Goal: Task Accomplishment & Management: Use online tool/utility

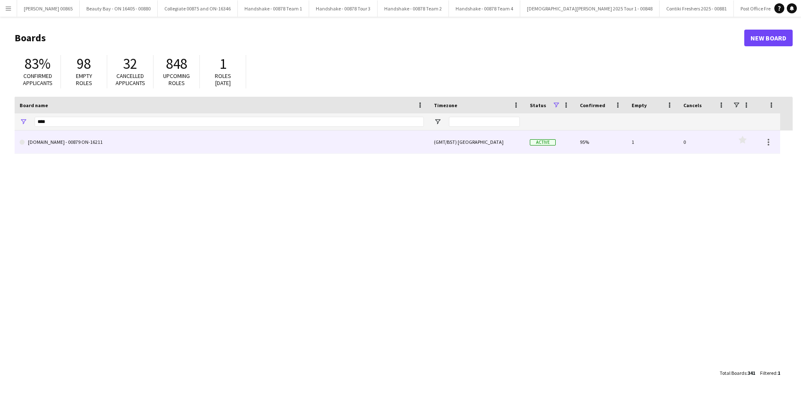
click at [71, 129] on div "****" at bounding box center [229, 122] width 389 height 17
click at [71, 136] on link "[DOMAIN_NAME] - 00879 ON-16211" at bounding box center [222, 142] width 404 height 23
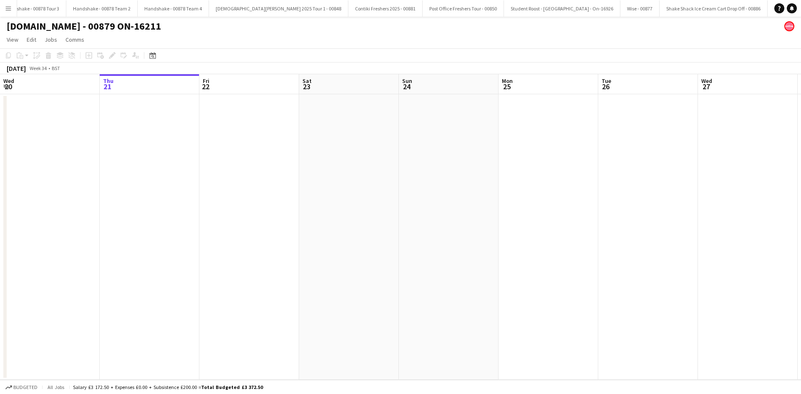
scroll to position [0, 393]
drag, startPoint x: 592, startPoint y: 180, endPoint x: 233, endPoint y: 173, distance: 359.0
click at [209, 173] on app-calendar-viewport "Wed 20 Thu 21 Fri 22 Sat 23 Sun 24 Mon 25 Tue 26 Wed 27 Thu 28 Fri 29 Sat 30 Su…" at bounding box center [400, 227] width 801 height 306
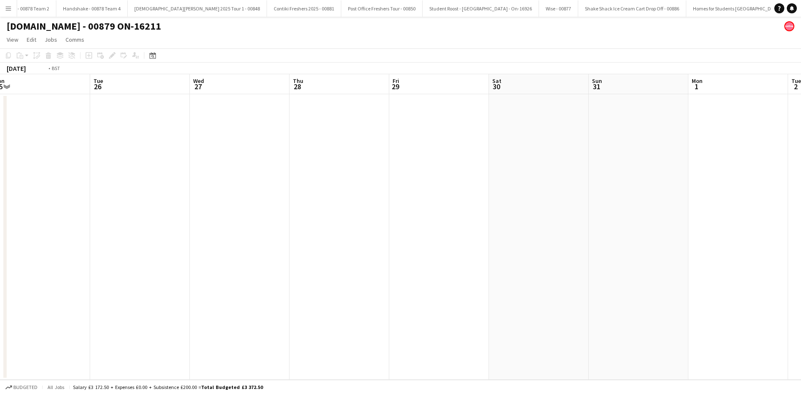
drag, startPoint x: 779, startPoint y: 164, endPoint x: 652, endPoint y: 211, distance: 135.6
click at [435, 172] on app-calendar-viewport "Fri 22 Sat 23 Sun 24 Mon 25 Tue 26 Wed 27 Thu 28 Fri 29 Sat 30 Sun 31 Mon 1 Tue…" at bounding box center [400, 227] width 801 height 306
drag, startPoint x: 687, startPoint y: 210, endPoint x: 295, endPoint y: 207, distance: 392.7
click at [295, 208] on app-calendar-viewport "Fri 29 Sat 30 Sun 31 Mon 1 Tue 2 Wed 3 Thu 4 Fri 5 Sat 6 Sun 7 Mon 8 Tue 9 Wed …" at bounding box center [400, 227] width 801 height 306
drag, startPoint x: 640, startPoint y: 158, endPoint x: 370, endPoint y: 156, distance: 270.4
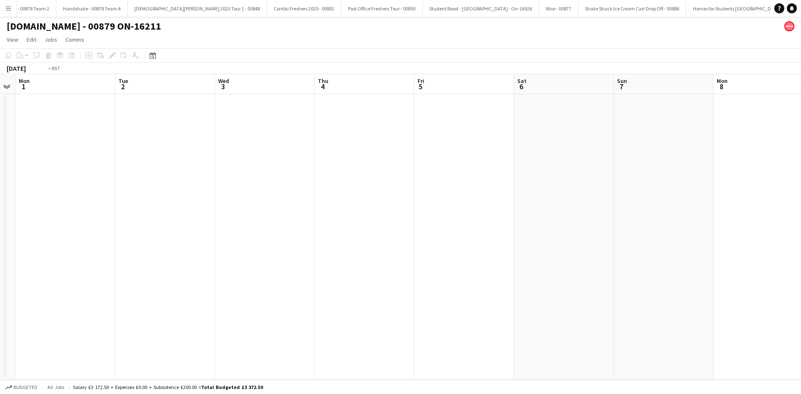
click at [375, 156] on app-calendar-viewport "Fri 29 Sat 30 Sun 31 Mon 1 Tue 2 Wed 3 Thu 4 Fri 5 Sat 6 Sun 7 Mon 8 Tue 9 Wed …" at bounding box center [400, 227] width 801 height 306
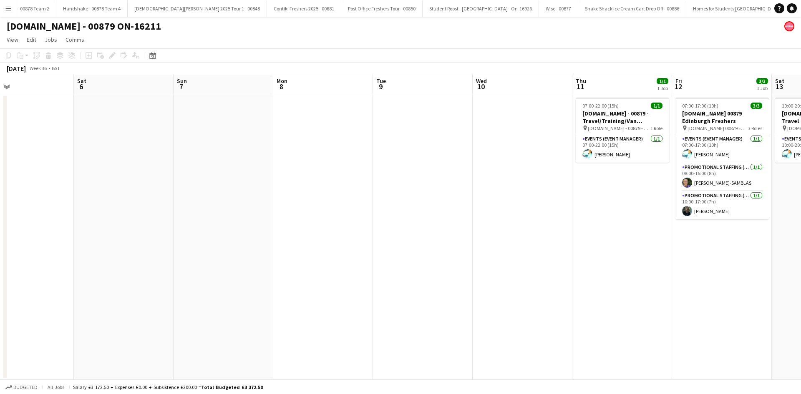
scroll to position [0, 326]
drag, startPoint x: 577, startPoint y: 156, endPoint x: 459, endPoint y: 162, distance: 118.3
click at [459, 162] on app-calendar-viewport "Tue 2 Wed 3 Thu 4 Fri 5 Sat 6 Sun 7 Mon 8 Tue 9 Wed 10 Thu 11 1/1 1 Job Fri 12 …" at bounding box center [400, 227] width 801 height 306
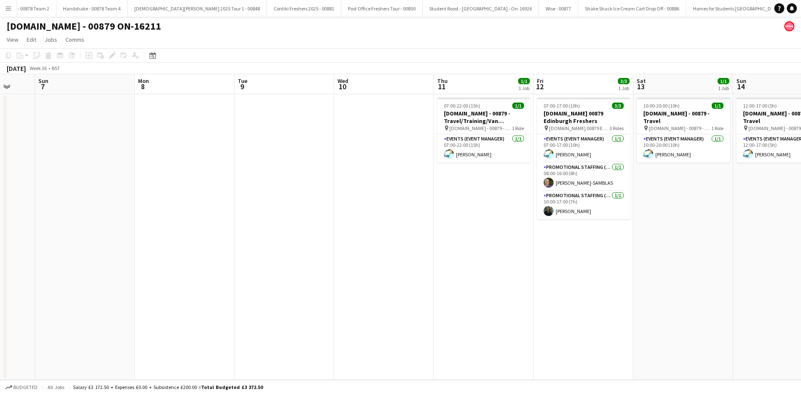
drag, startPoint x: 590, startPoint y: 203, endPoint x: 452, endPoint y: 221, distance: 138.9
click at [452, 221] on app-calendar-viewport "Thu 4 Fri 5 Sat 6 Sun 7 Mon 8 Tue 9 Wed 10 Thu 11 1/1 1 Job Fri 12 3/3 1 Job Sa…" at bounding box center [400, 227] width 801 height 306
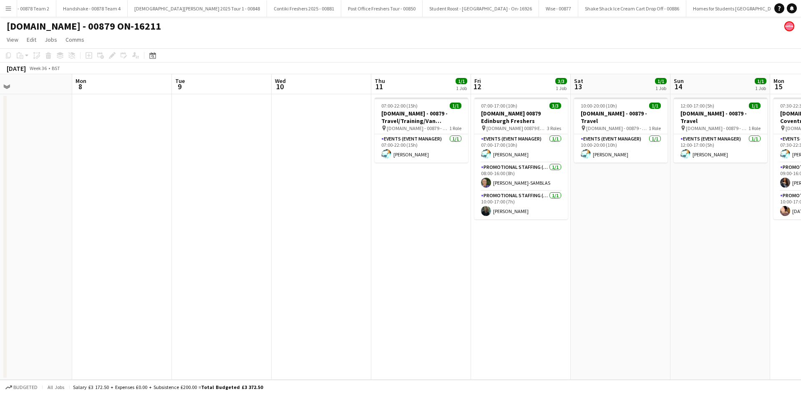
drag, startPoint x: 435, startPoint y: 225, endPoint x: 387, endPoint y: 229, distance: 48.1
click at [387, 229] on app-calendar-viewport "Thu 4 Fri 5 Sat 6 Sun 7 Mon 8 Tue 9 Wed 10 Thu 11 1/1 1 Job Fri 12 3/3 1 Job Sa…" at bounding box center [400, 227] width 801 height 306
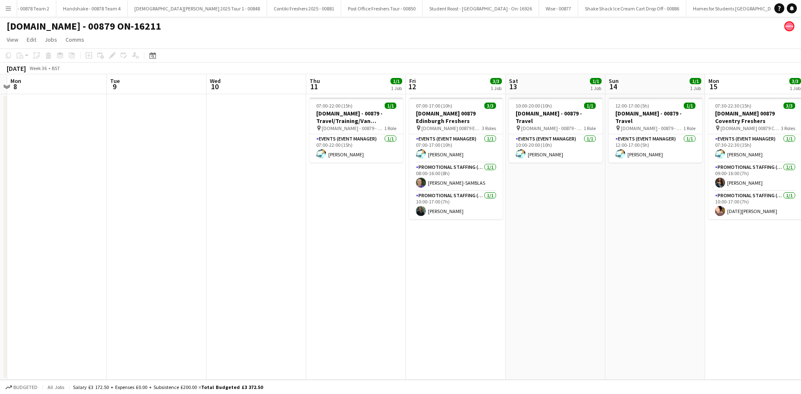
scroll to position [0, 296]
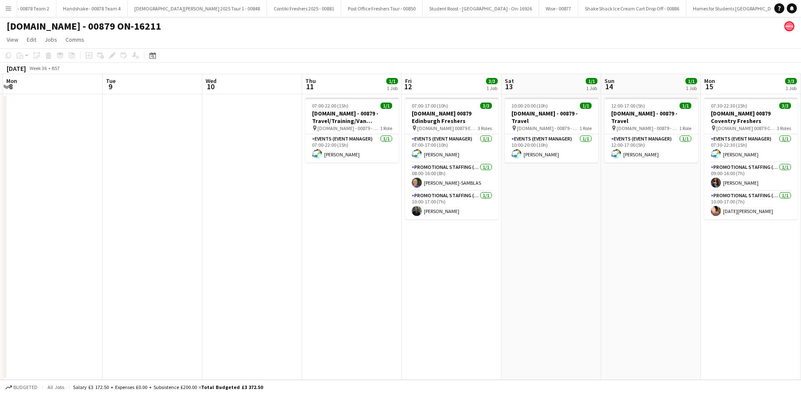
drag, startPoint x: 410, startPoint y: 220, endPoint x: 341, endPoint y: 228, distance: 69.8
click at [341, 228] on app-calendar-viewport "Fri 5 Sat 6 Sun 7 Mon 8 Tue 9 Wed 10 Thu 11 1/1 1 Job Fri 12 3/3 1 Job Sat 13 1…" at bounding box center [400, 227] width 801 height 306
click at [345, 161] on app-card-role "Events (Event Manager) [DATE] 07:00-22:00 (15h) [PERSON_NAME]" at bounding box center [351, 148] width 93 height 28
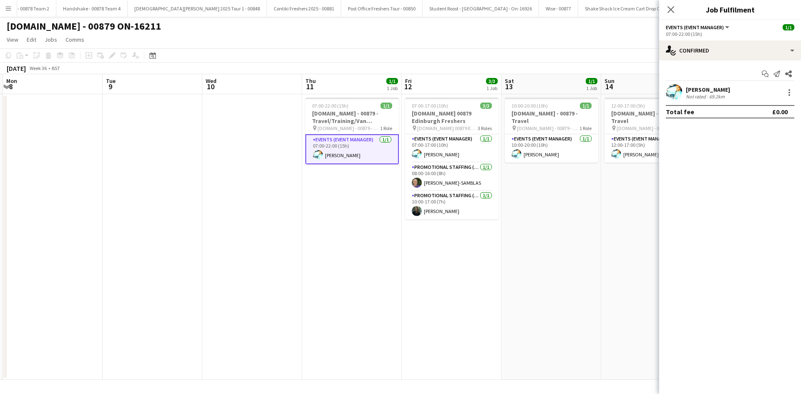
click at [49, 115] on app-date-cell at bounding box center [53, 237] width 100 height 286
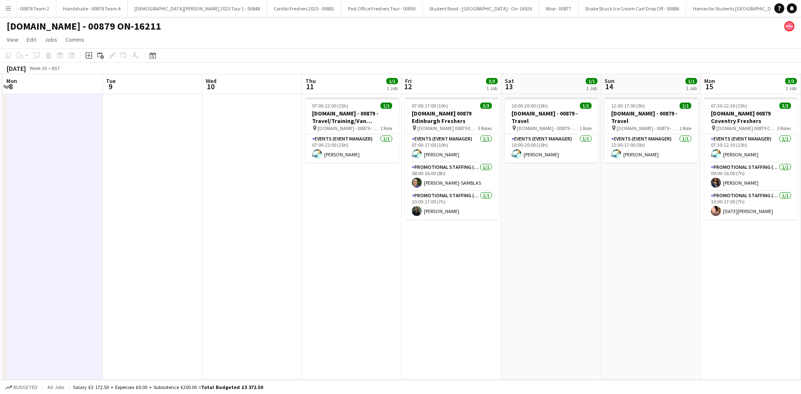
click at [9, 9] on app-icon "Menu" at bounding box center [8, 8] width 7 height 7
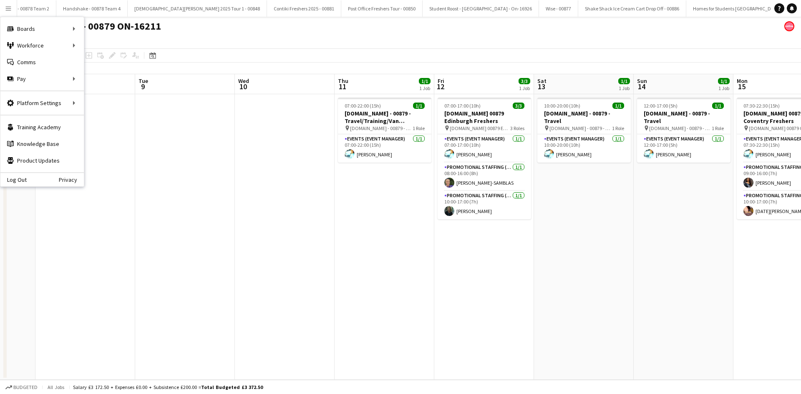
drag, startPoint x: 600, startPoint y: 226, endPoint x: 533, endPoint y: 235, distance: 67.8
click at [533, 235] on app-calendar-viewport "Fri 5 Sat 6 Sun 7 Mon 8 Tue 9 Wed 10 Thu 11 1/1 1 Job Fri 12 3/3 1 Job Sat 13 1…" at bounding box center [400, 227] width 801 height 306
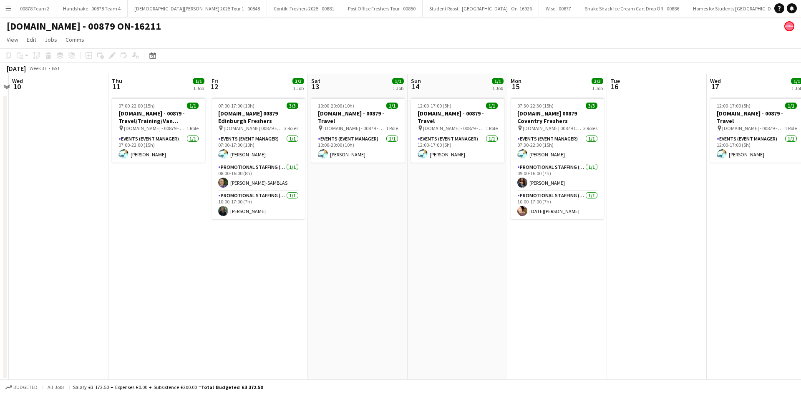
scroll to position [0, 293]
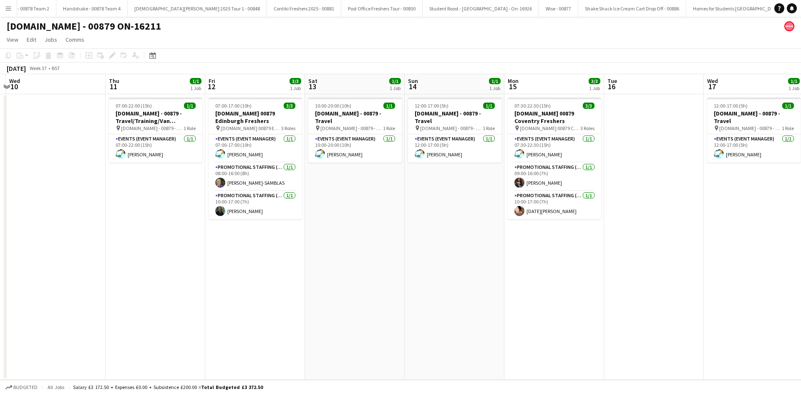
drag, startPoint x: 609, startPoint y: 240, endPoint x: 480, endPoint y: 242, distance: 129.4
click at [480, 242] on app-calendar-viewport "Sun 7 Mon 8 Tue 9 Wed 10 Thu 11 1/1 1 Job Fri 12 3/3 1 Job Sat 13 1/1 1 Job Sun…" at bounding box center [400, 227] width 801 height 306
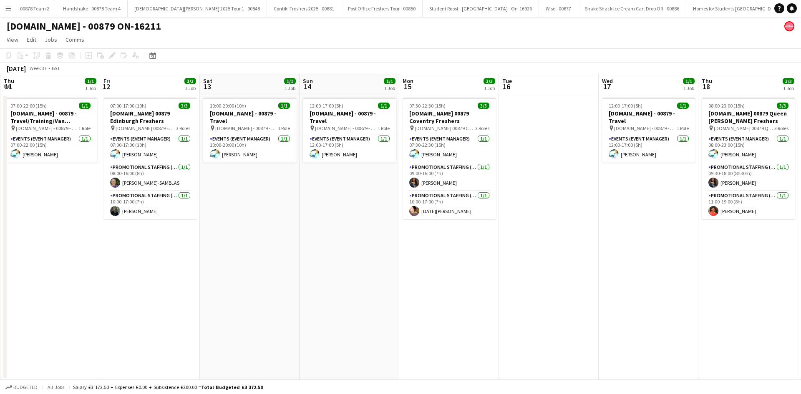
drag, startPoint x: 580, startPoint y: 255, endPoint x: 475, endPoint y: 255, distance: 105.2
click at [475, 255] on app-calendar-viewport "Mon 8 Tue 9 Wed 10 Thu 11 1/1 1 Job Fri 12 3/3 1 Job Sat 13 1/1 1 Job Sun 14 1/…" at bounding box center [400, 227] width 801 height 306
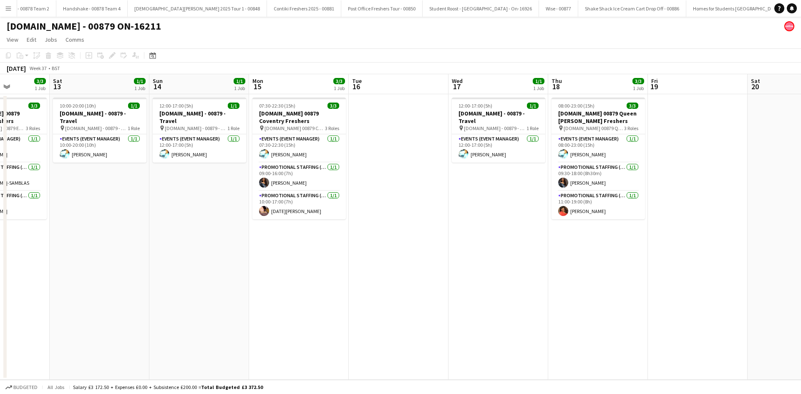
drag, startPoint x: 579, startPoint y: 256, endPoint x: 429, endPoint y: 262, distance: 150.3
click at [429, 262] on app-calendar-viewport "Wed 10 Thu 11 1/1 1 Job Fri 12 3/3 1 Job Sat 13 1/1 1 Job Sun 14 1/1 1 Job Mon …" at bounding box center [400, 227] width 801 height 306
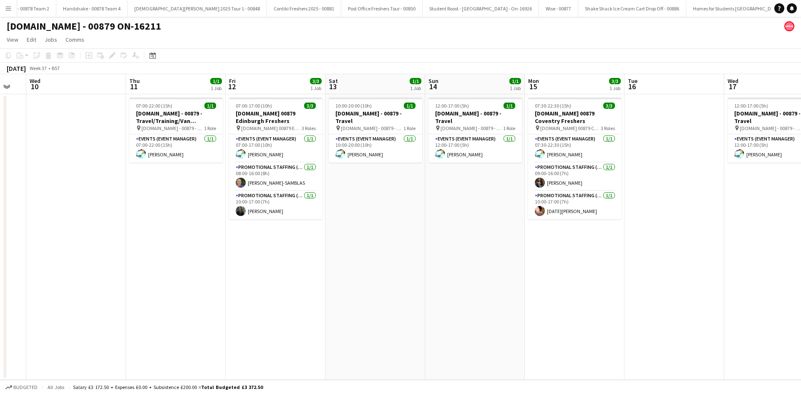
scroll to position [0, 266]
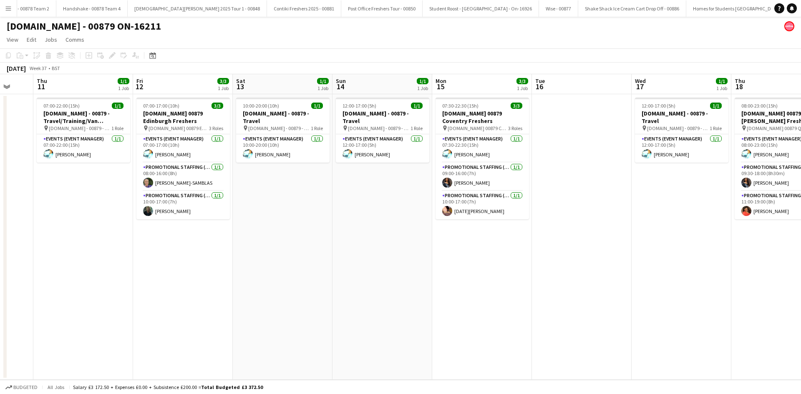
drag, startPoint x: 429, startPoint y: 262, endPoint x: 612, endPoint y: 250, distance: 183.6
click at [612, 250] on app-calendar-viewport "Mon 8 Tue 9 Wed 10 Thu 11 1/1 1 Job Fri 12 3/3 1 Job Sat 13 1/1 1 Job Sun 14 1/…" at bounding box center [400, 227] width 801 height 306
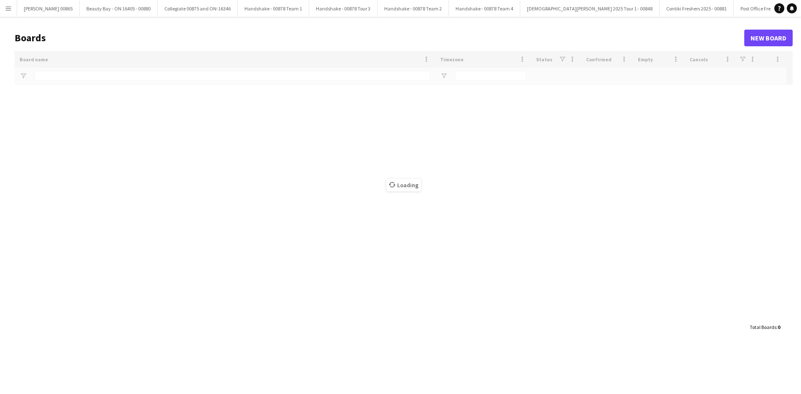
type input "****"
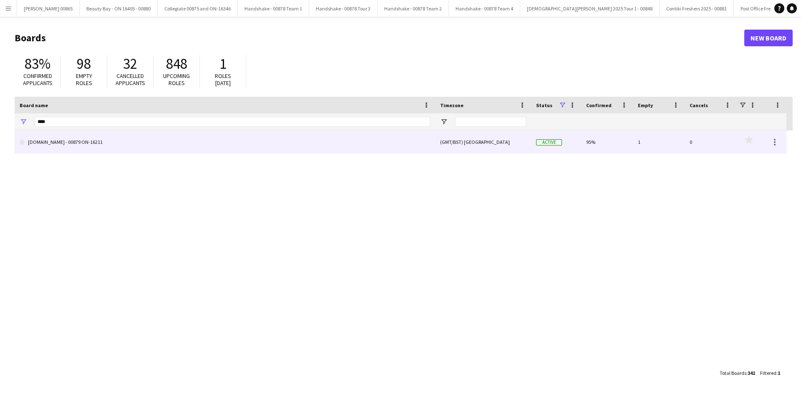
click at [67, 144] on link "[DOMAIN_NAME] - 00879 ON-16211" at bounding box center [225, 142] width 411 height 23
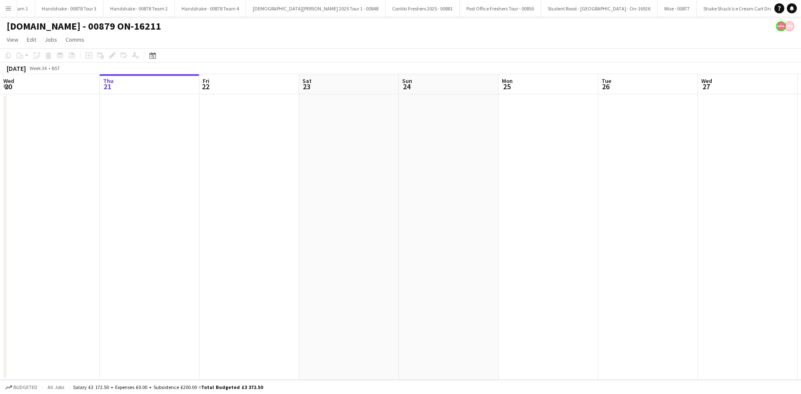
scroll to position [0, 393]
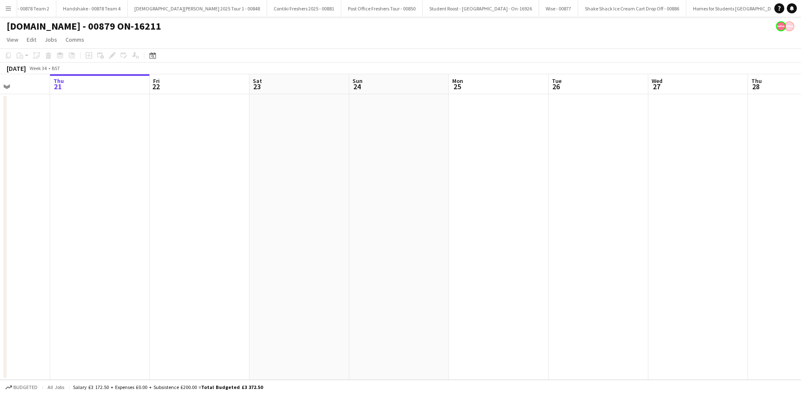
drag, startPoint x: 699, startPoint y: 238, endPoint x: 211, endPoint y: 217, distance: 488.3
click at [216, 217] on app-calendar-viewport "Mon 18 Tue 19 Wed 20 Thu 21 Fri 22 Sat 23 Sun 24 Mon 25 Tue 26 Wed 27 Thu 28 Fr…" at bounding box center [400, 227] width 801 height 306
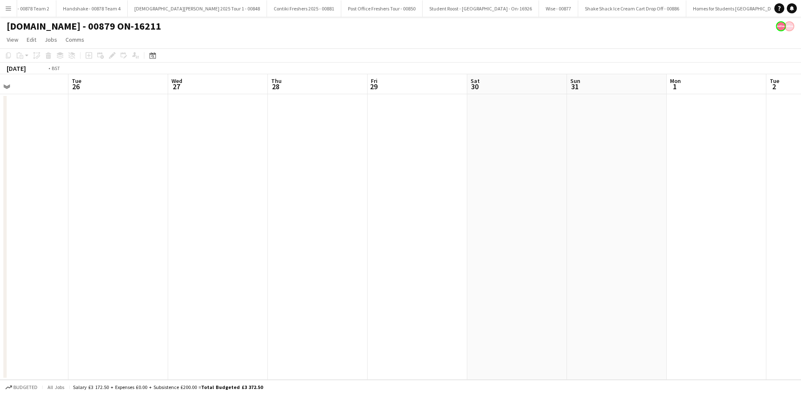
drag, startPoint x: 620, startPoint y: 195, endPoint x: 207, endPoint y: 199, distance: 412.4
click at [207, 201] on app-calendar-viewport "Fri 22 Sat 23 Sun 24 Mon 25 Tue 26 Wed 27 Thu 28 Fri 29 Sat 30 Sun 31 Mon 1 Tue…" at bounding box center [400, 227] width 801 height 306
drag, startPoint x: 619, startPoint y: 188, endPoint x: 178, endPoint y: 203, distance: 441.4
click at [178, 203] on app-calendar-viewport "Thu 28 Fri 29 Sat 30 Sun 31 Mon 1 Tue 2 Wed 3 Thu 4 Fri 5 Sat 6 Sun 7 Mon 8 Tue…" at bounding box center [400, 227] width 801 height 306
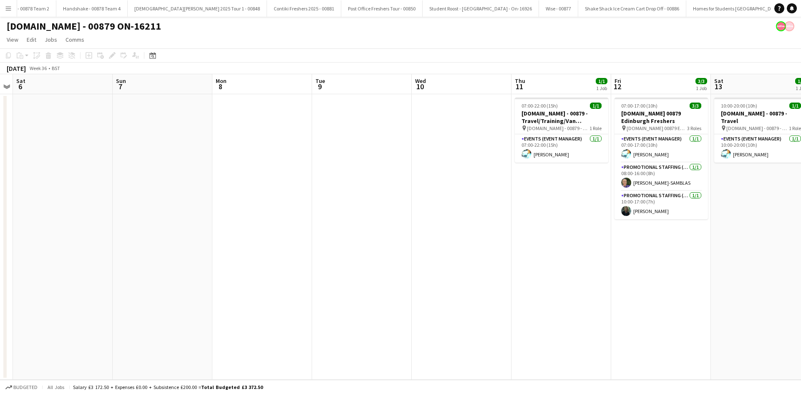
drag, startPoint x: 530, startPoint y: 210, endPoint x: 250, endPoint y: 213, distance: 280.0
click at [250, 213] on app-calendar-viewport "Wed 3 Thu 4 Fri 5 Sat 6 Sun 7 Mon 8 Tue 9 Wed 10 Thu 11 1/1 1 Job Fri 12 3/3 1 …" at bounding box center [400, 227] width 801 height 306
